Goal: Task Accomplishment & Management: Use online tool/utility

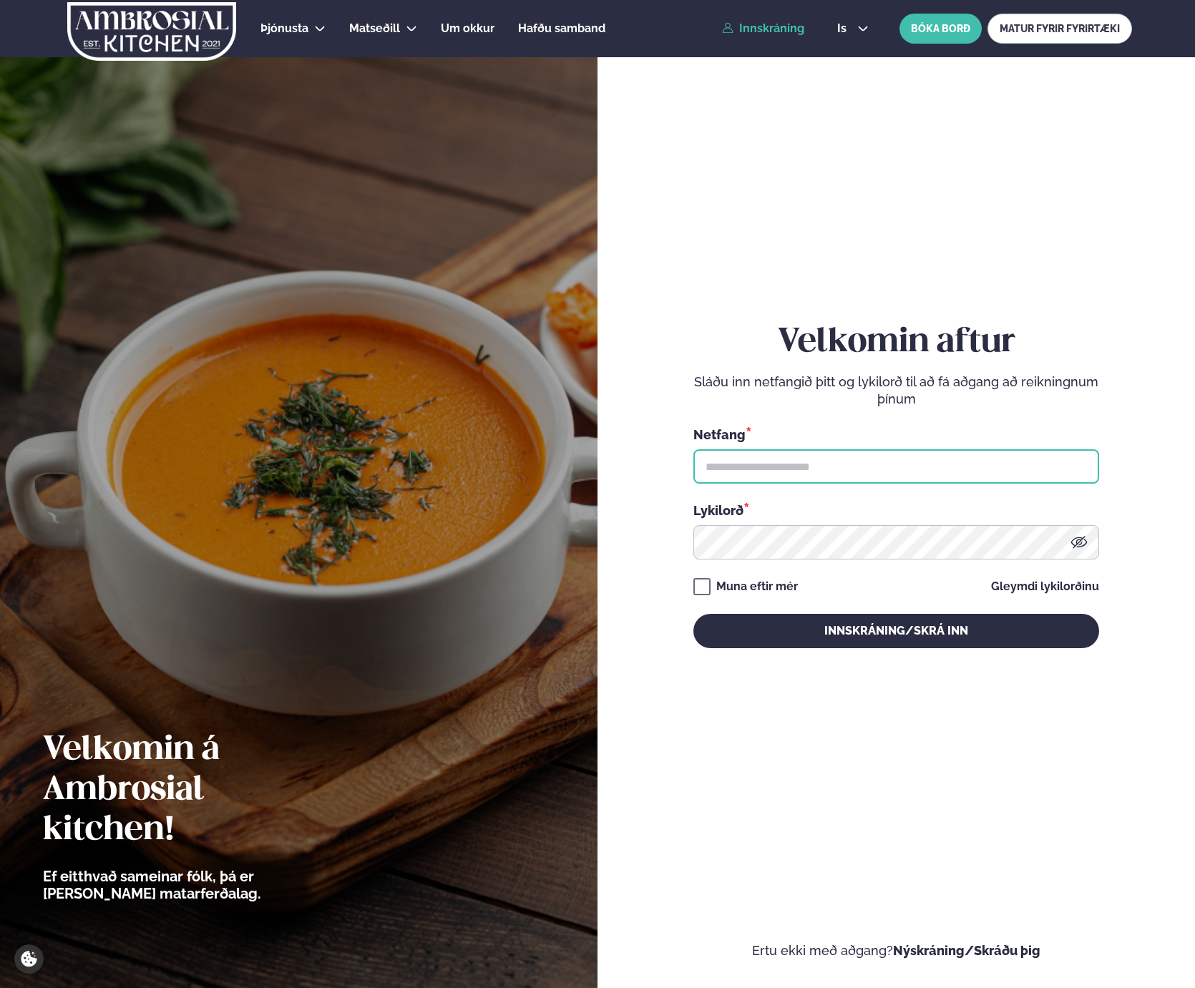
click at [784, 467] on input "text" at bounding box center [896, 466] width 406 height 34
type input "**********"
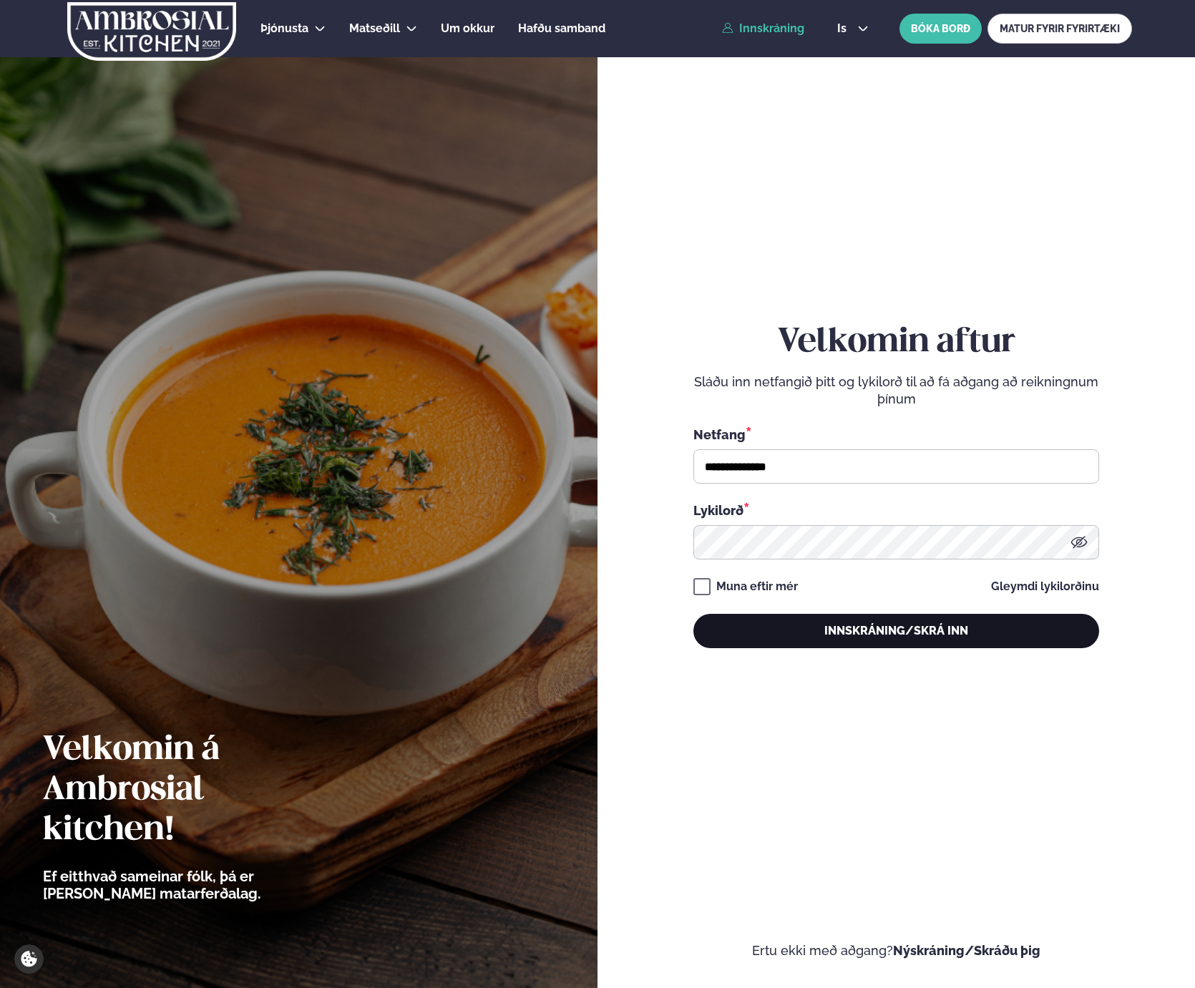
click at [898, 633] on button "Innskráning/Skrá inn" at bounding box center [896, 631] width 406 height 34
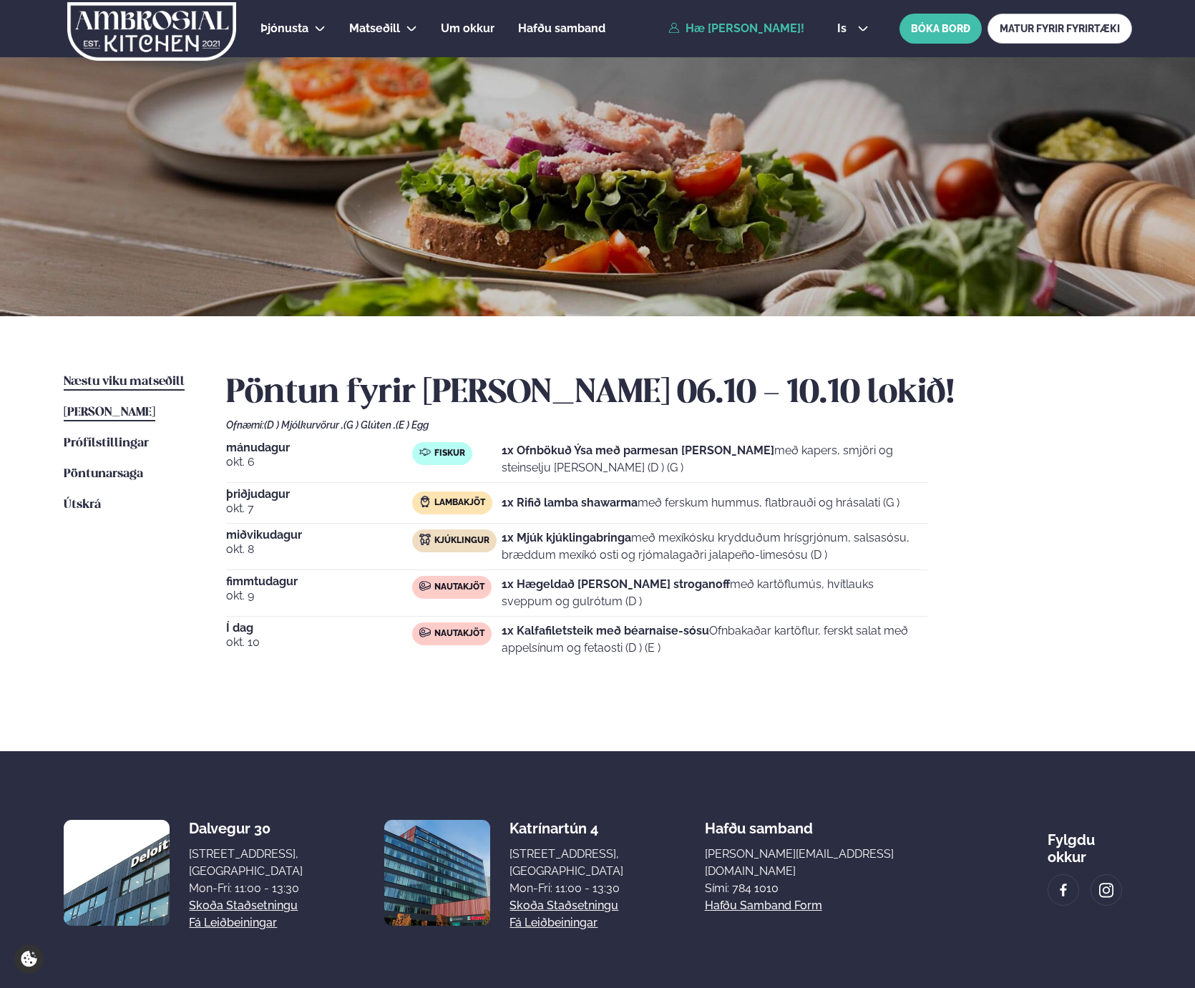
click at [97, 378] on span "Næstu viku matseðill" at bounding box center [124, 382] width 121 height 12
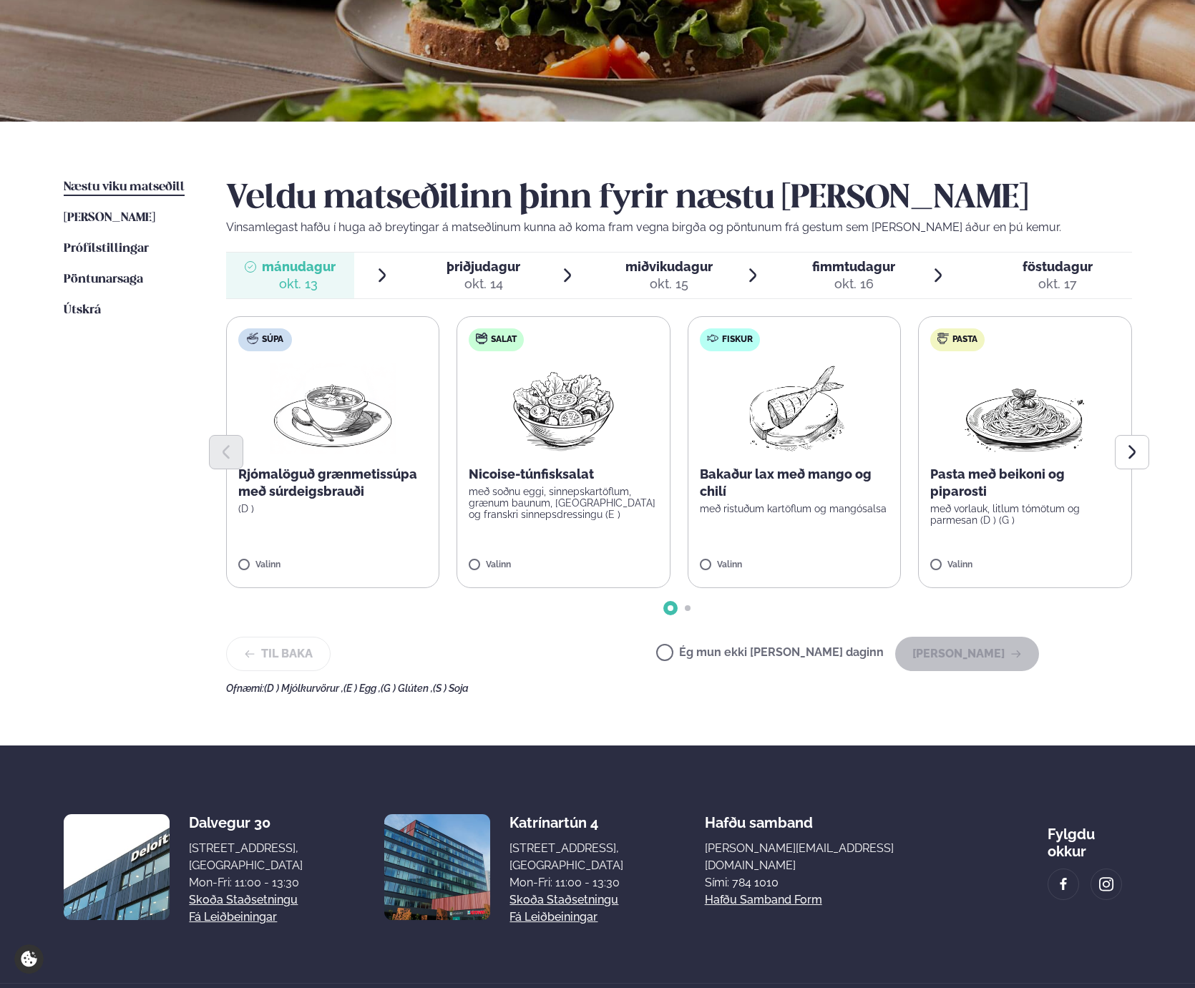
scroll to position [216, 0]
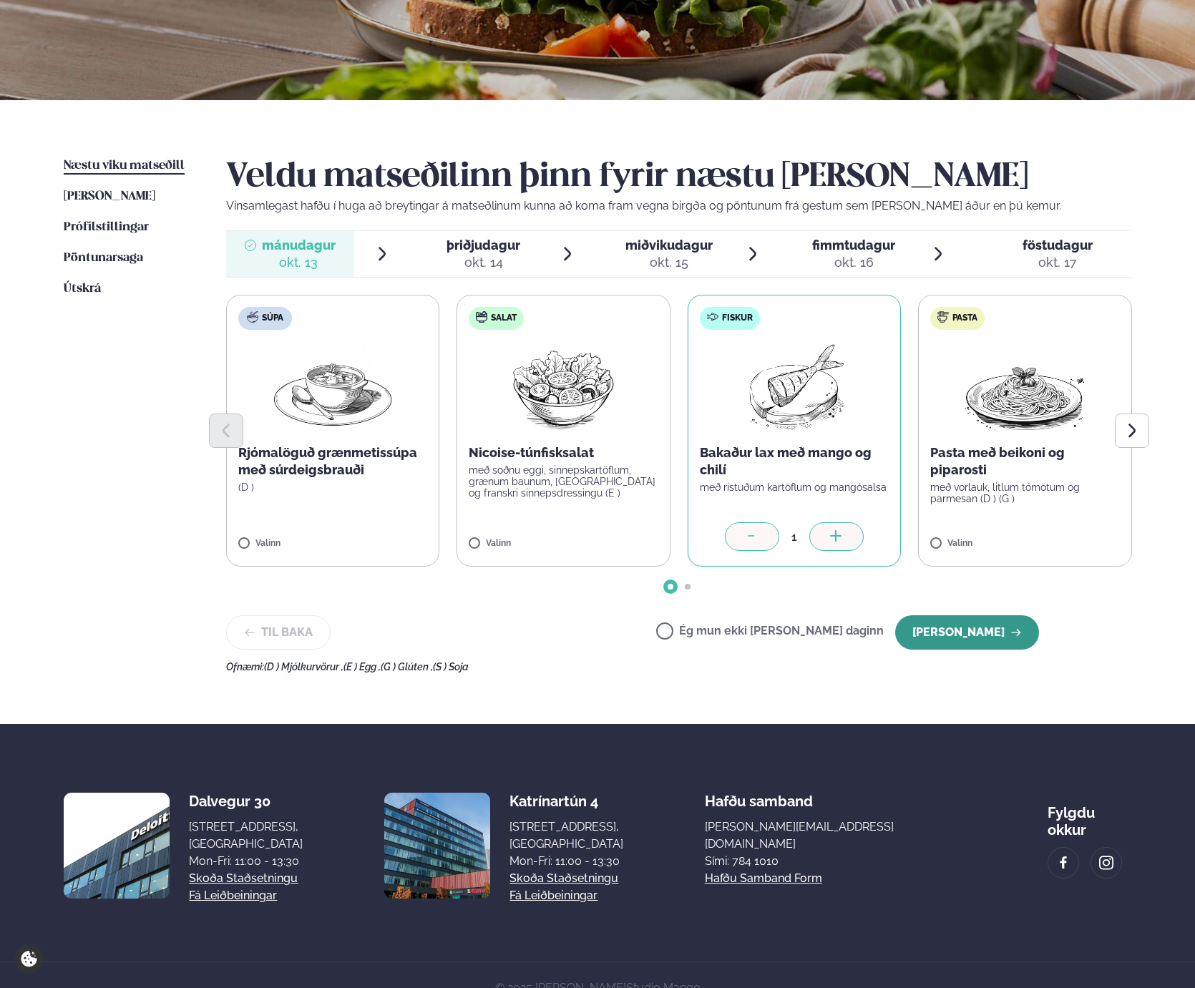
click at [973, 637] on button "[PERSON_NAME]" at bounding box center [967, 632] width 144 height 34
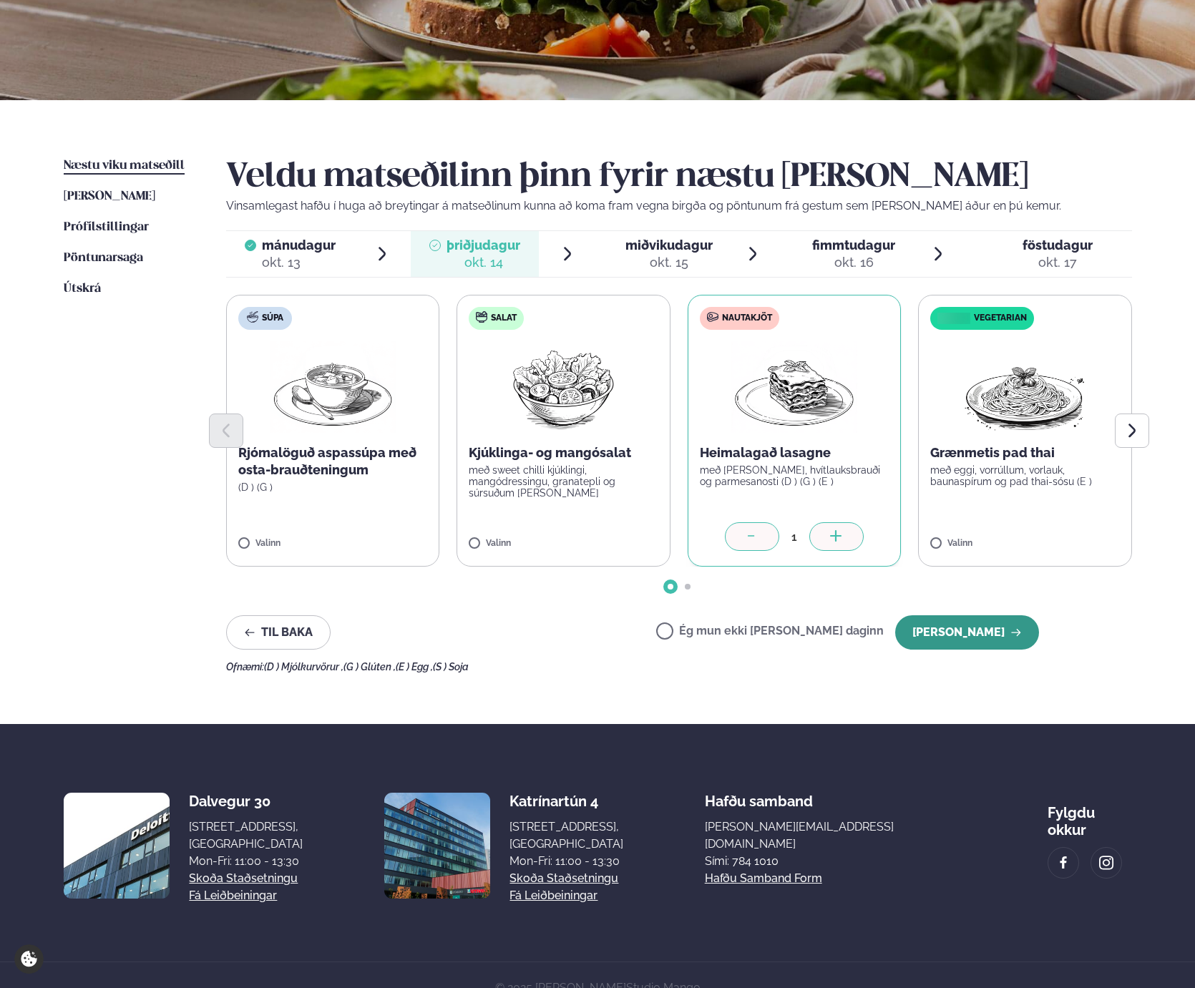
click at [970, 630] on button "[PERSON_NAME]" at bounding box center [967, 632] width 144 height 34
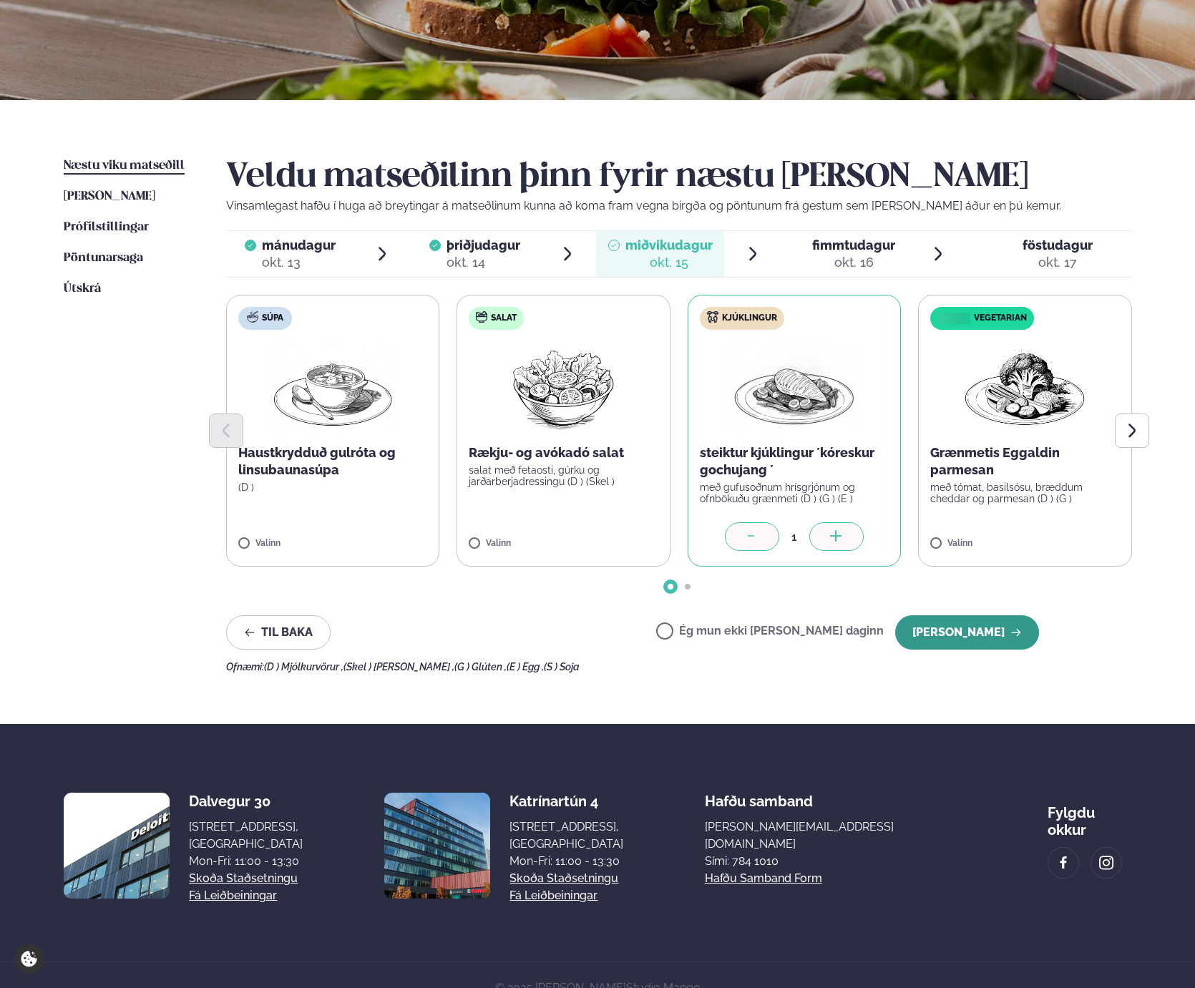
click at [970, 628] on button "[PERSON_NAME]" at bounding box center [967, 632] width 144 height 34
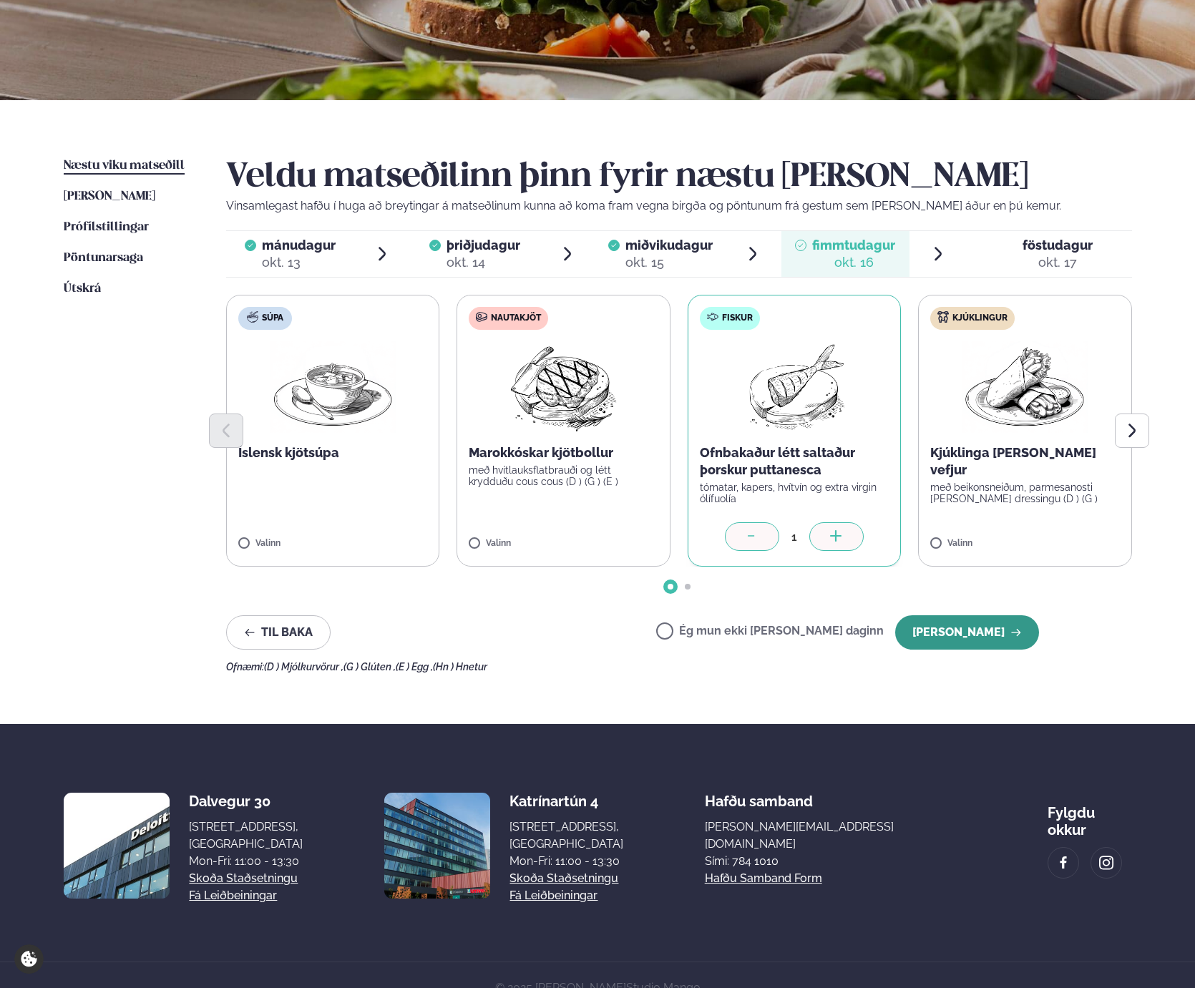
click at [969, 633] on button "[PERSON_NAME]" at bounding box center [967, 632] width 144 height 34
